Goal: Obtain resource: Download file/media

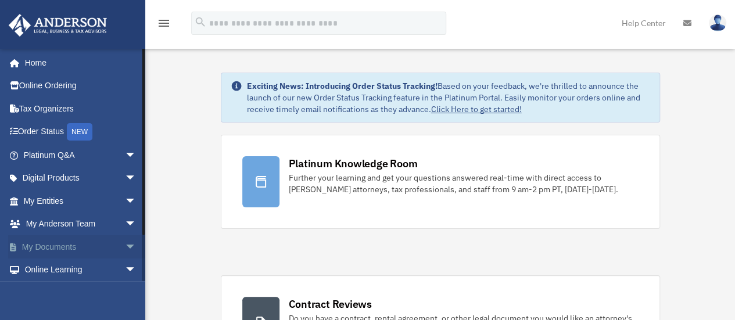
click at [125, 241] on span "arrow_drop_down" at bounding box center [136, 247] width 23 height 24
click at [42, 268] on link "Box" at bounding box center [85, 270] width 138 height 23
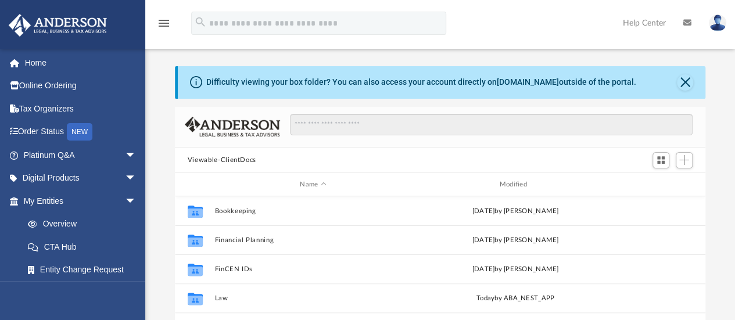
scroll to position [255, 522]
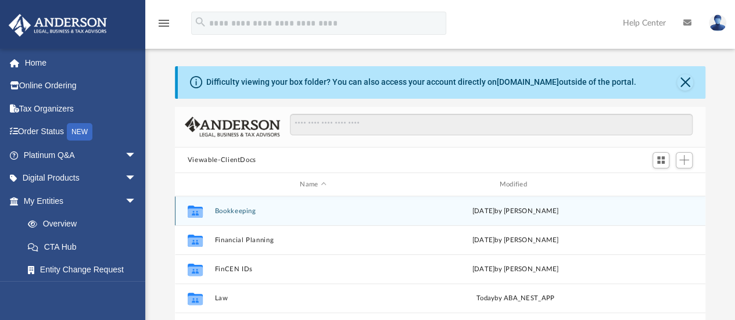
click at [215, 202] on div "Collaborated Folder Bookkeeping [DATE] by [PERSON_NAME]" at bounding box center [440, 210] width 530 height 29
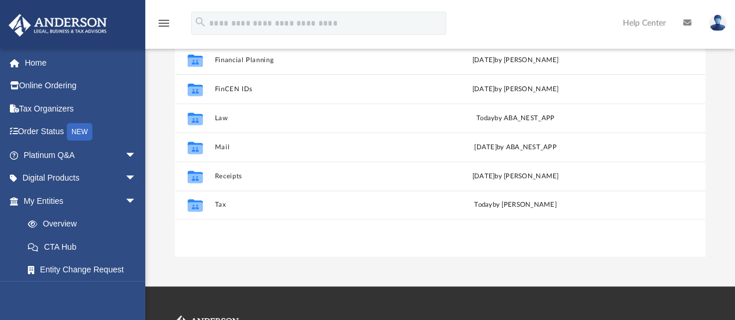
scroll to position [204, 0]
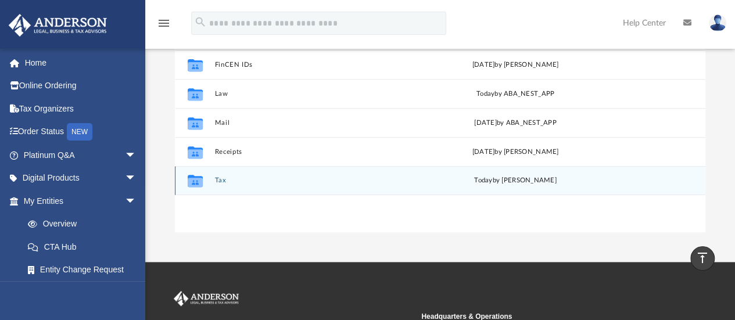
click at [223, 184] on button "Tax" at bounding box center [312, 181] width 197 height 8
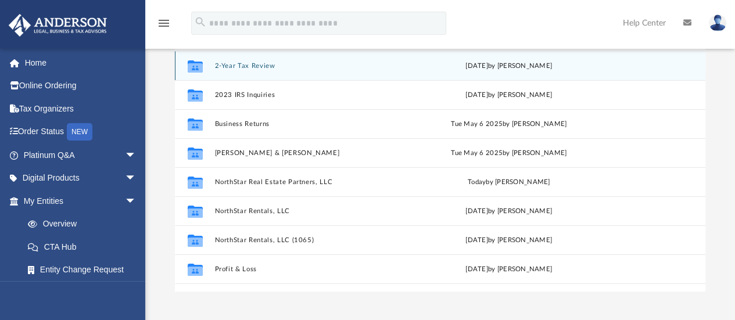
scroll to position [150, 0]
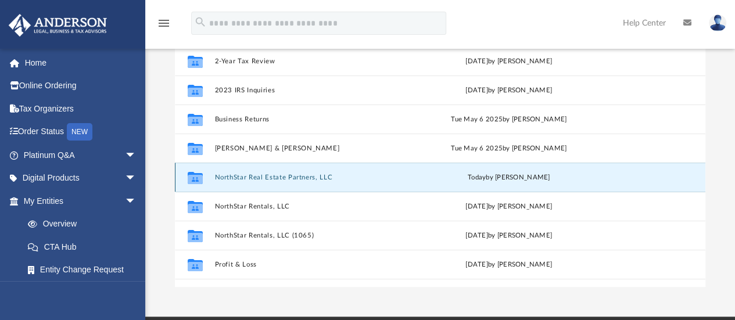
click at [246, 176] on button "NorthStar Real Estate Partners, LLC" at bounding box center [310, 178] width 193 height 8
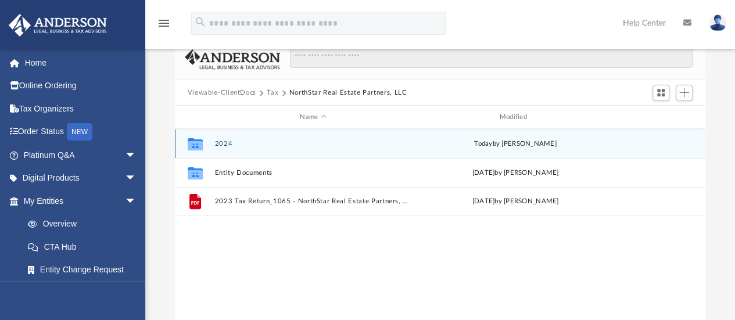
scroll to position [62, 0]
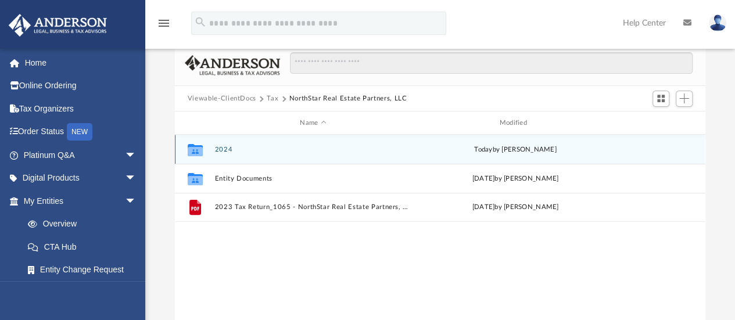
click at [214, 152] on div "Collaborated Folder 2024 [DATE] by [PERSON_NAME]" at bounding box center [440, 149] width 530 height 29
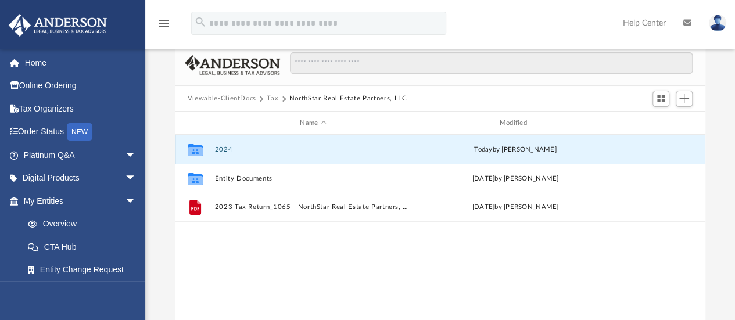
click at [229, 147] on button "2024" at bounding box center [312, 150] width 197 height 8
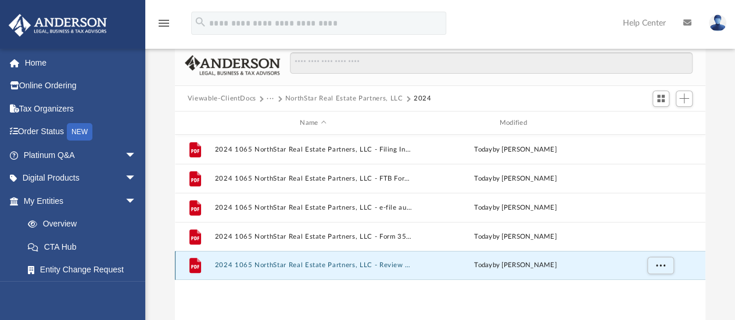
click at [313, 262] on button "2024 1065 NorthStar Real Estate Partners, LLC - Review Copy.pdf" at bounding box center [312, 266] width 197 height 8
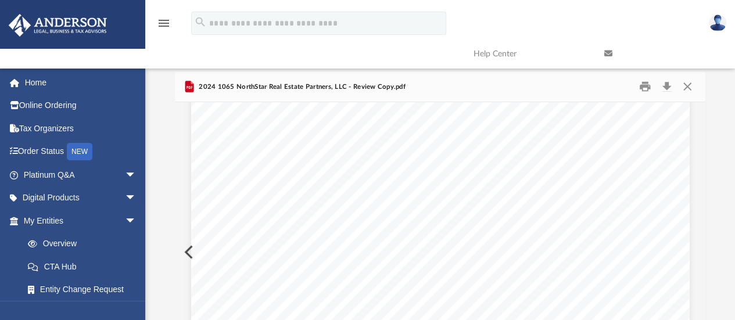
scroll to position [0, 0]
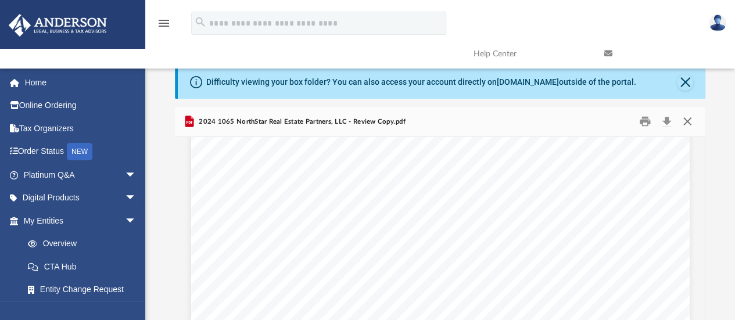
click at [687, 124] on button "Close" at bounding box center [687, 122] width 21 height 18
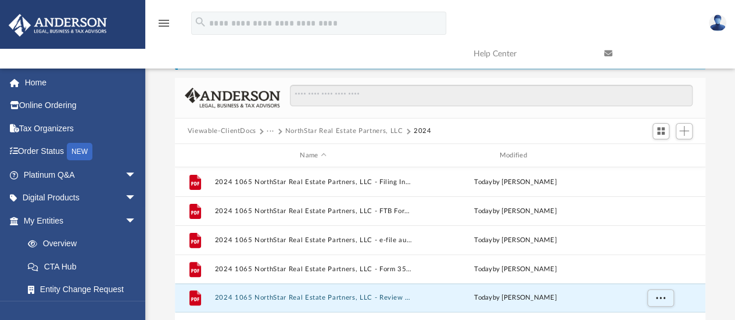
scroll to position [42, 0]
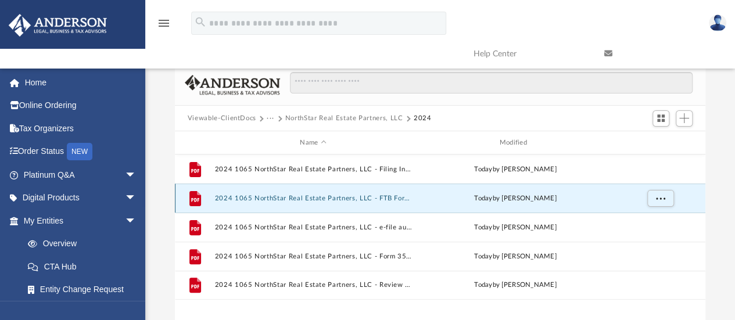
click at [359, 197] on button "2024 1065 NorthStar Real Estate Partners, LLC - FTB Form 3588 Payment Voucher.p…" at bounding box center [312, 199] width 197 height 8
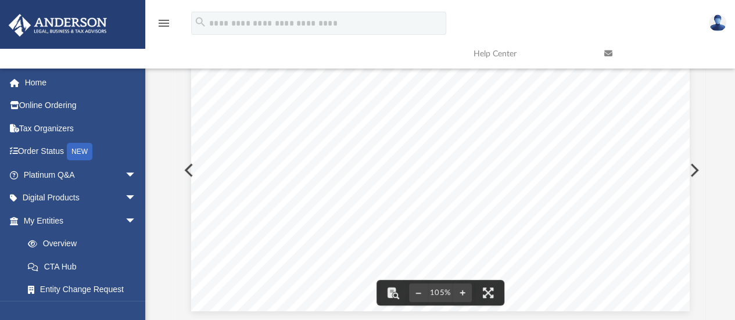
scroll to position [0, 0]
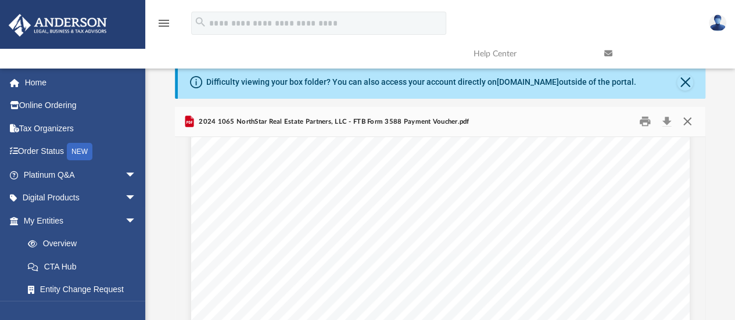
click at [689, 119] on button "Close" at bounding box center [687, 122] width 21 height 18
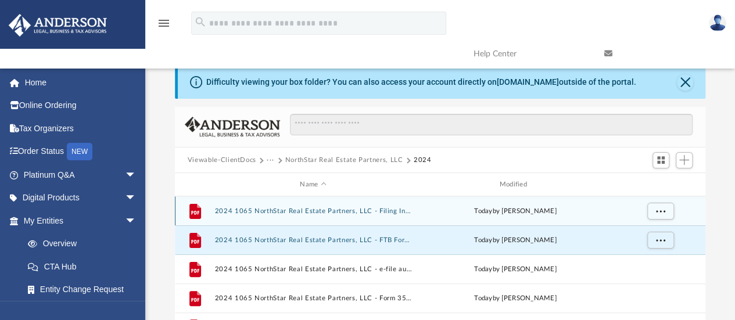
click at [335, 211] on button "2024 1065 NorthStar Real Estate Partners, LLC - Filing Instructions.pdf" at bounding box center [312, 211] width 197 height 8
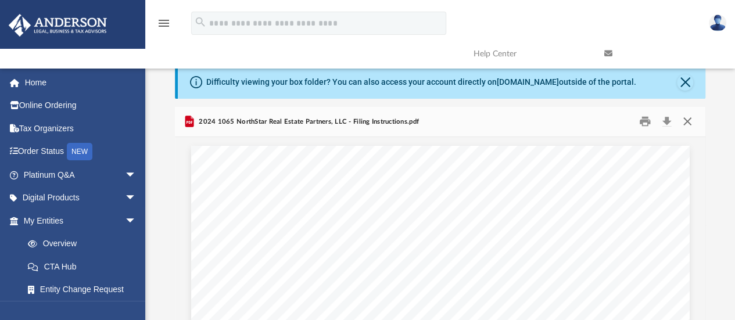
click at [688, 116] on button "Close" at bounding box center [687, 122] width 21 height 18
